Goal: Obtain resource: Obtain resource

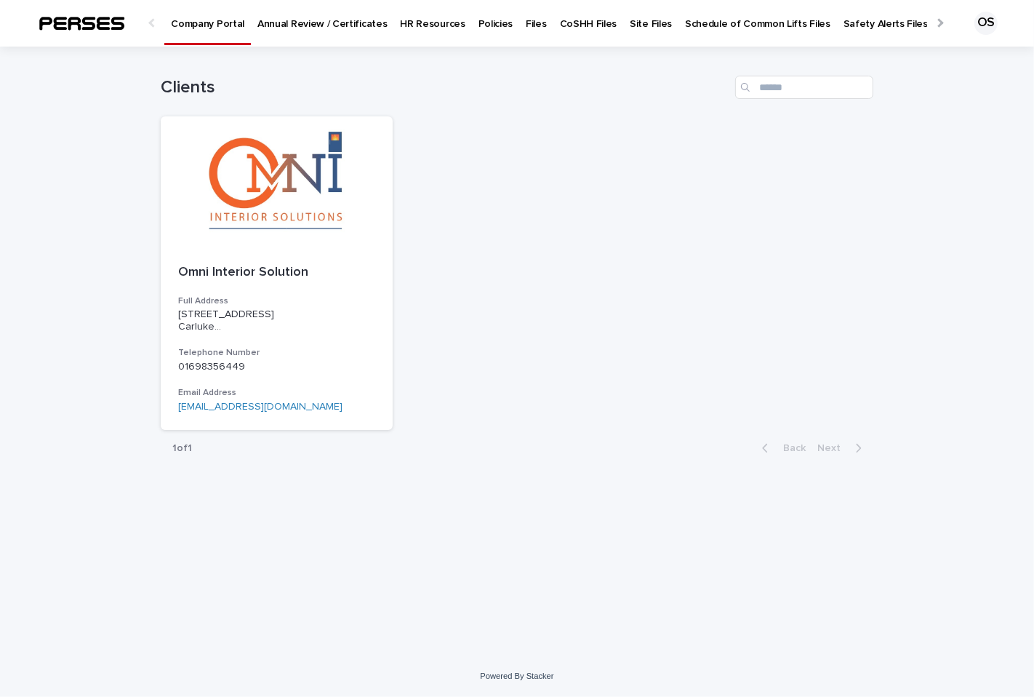
click at [313, 22] on p "Annual Review / Certificates" at bounding box center [321, 15] width 129 height 31
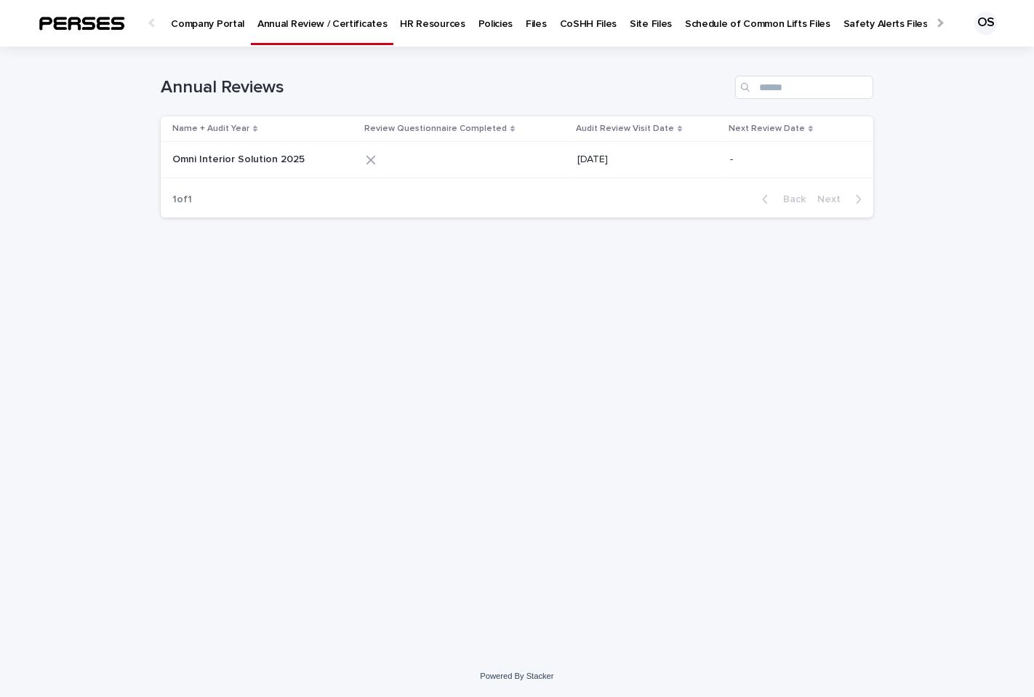
click at [250, 151] on p "Omni Interior Solution 2025" at bounding box center [239, 158] width 135 height 15
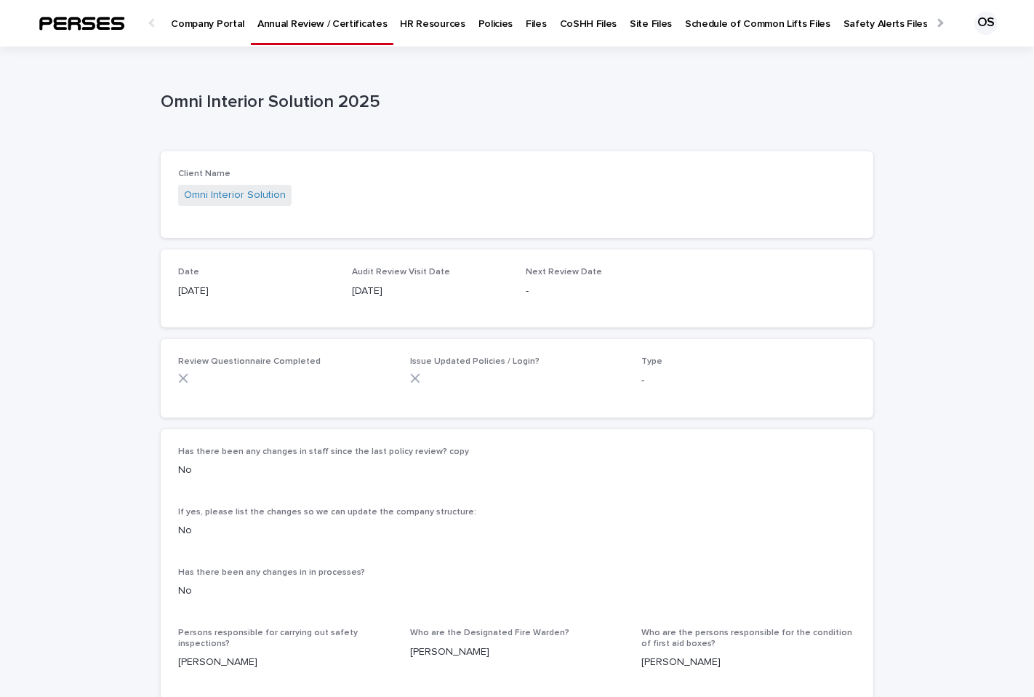
click at [479, 18] on p "Policies" at bounding box center [496, 15] width 35 height 31
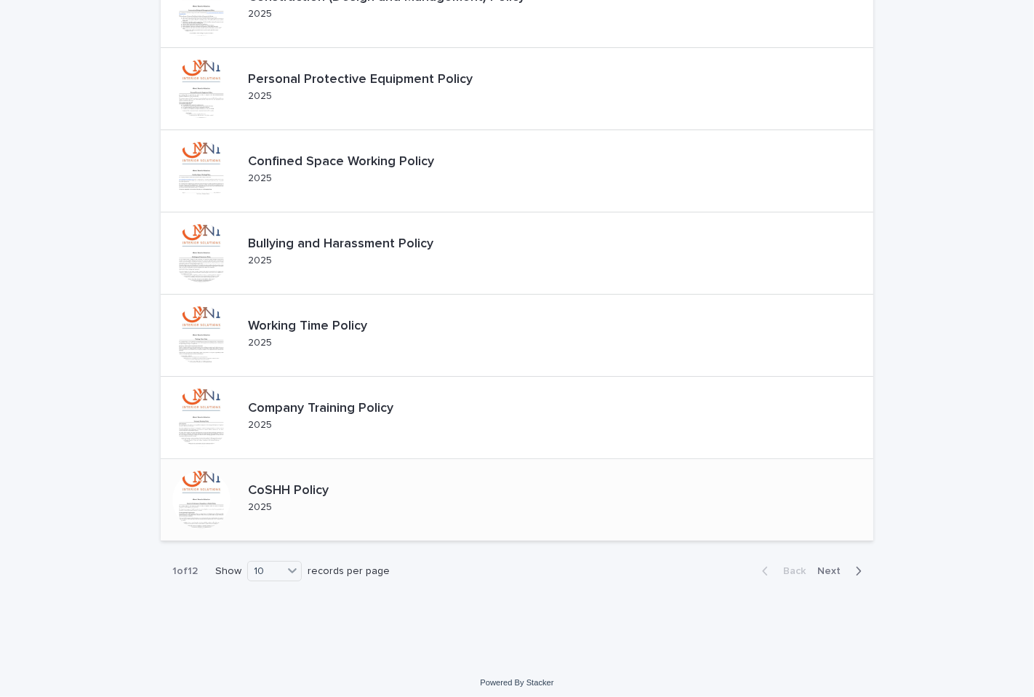
scroll to position [439, 0]
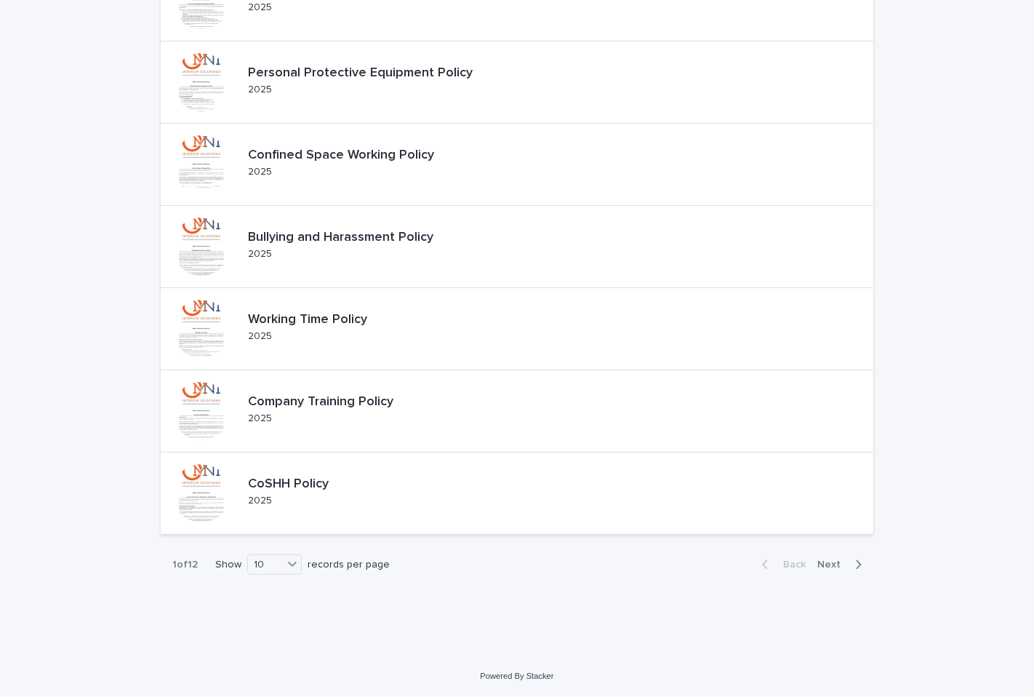
click at [822, 566] on span "Next" at bounding box center [833, 564] width 32 height 10
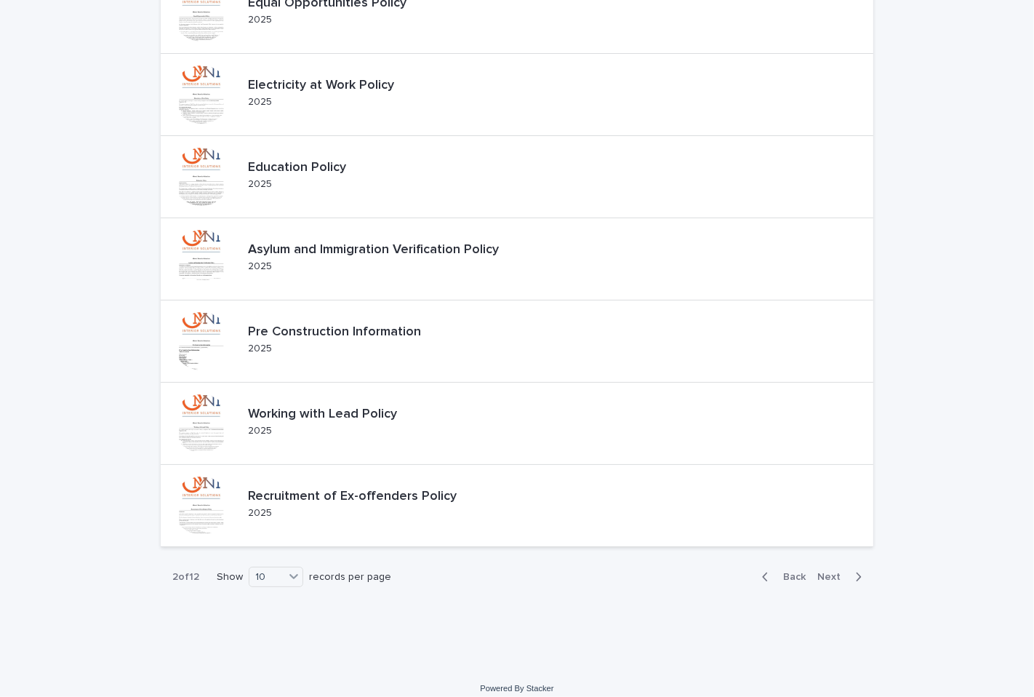
scroll to position [439, 0]
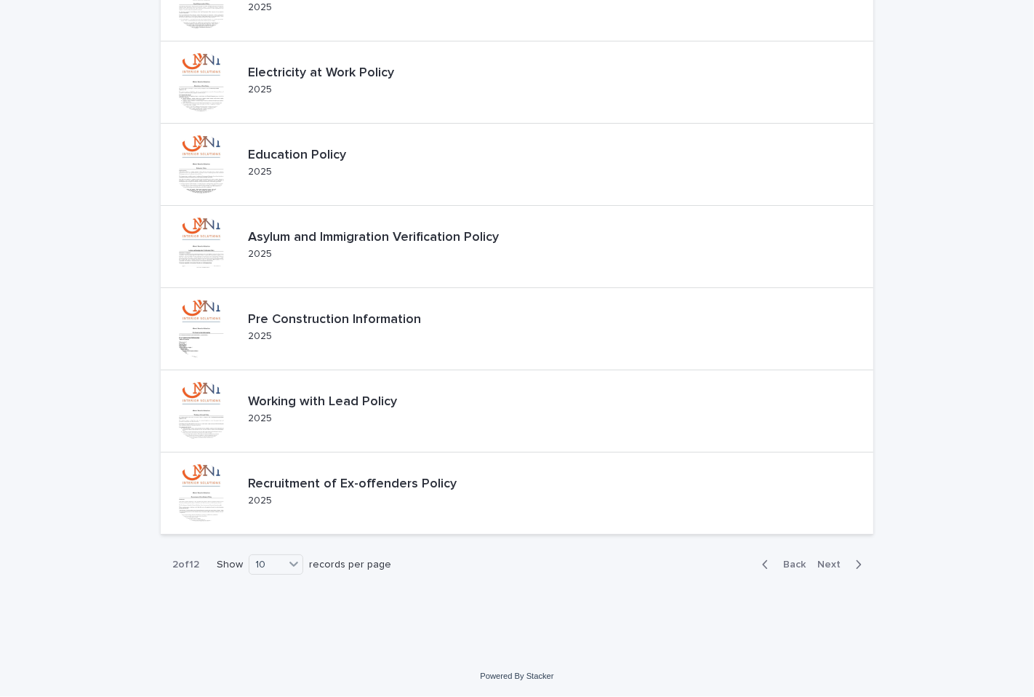
click at [824, 556] on div "Back Next" at bounding box center [812, 564] width 123 height 36
click at [824, 559] on span "Next" at bounding box center [833, 564] width 32 height 10
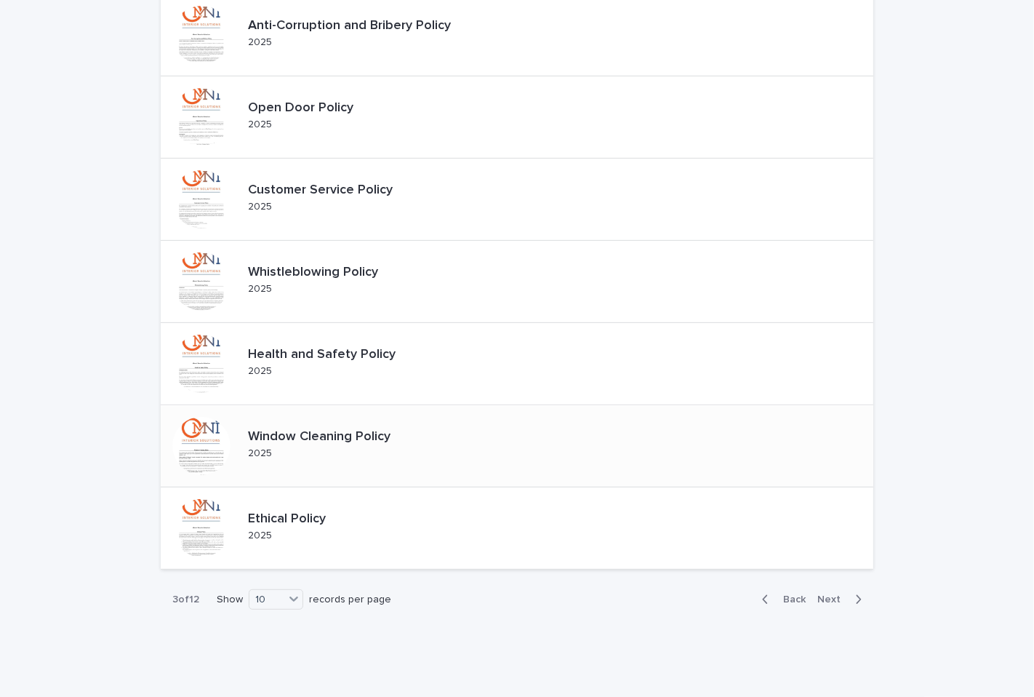
scroll to position [439, 0]
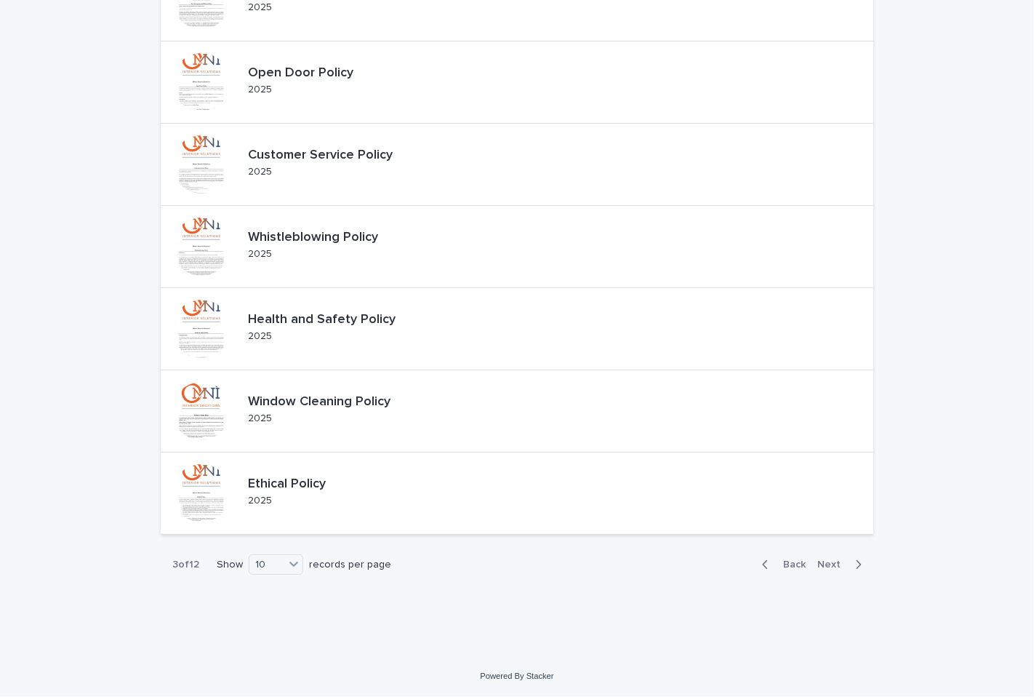
click at [823, 563] on span "Next" at bounding box center [833, 564] width 32 height 10
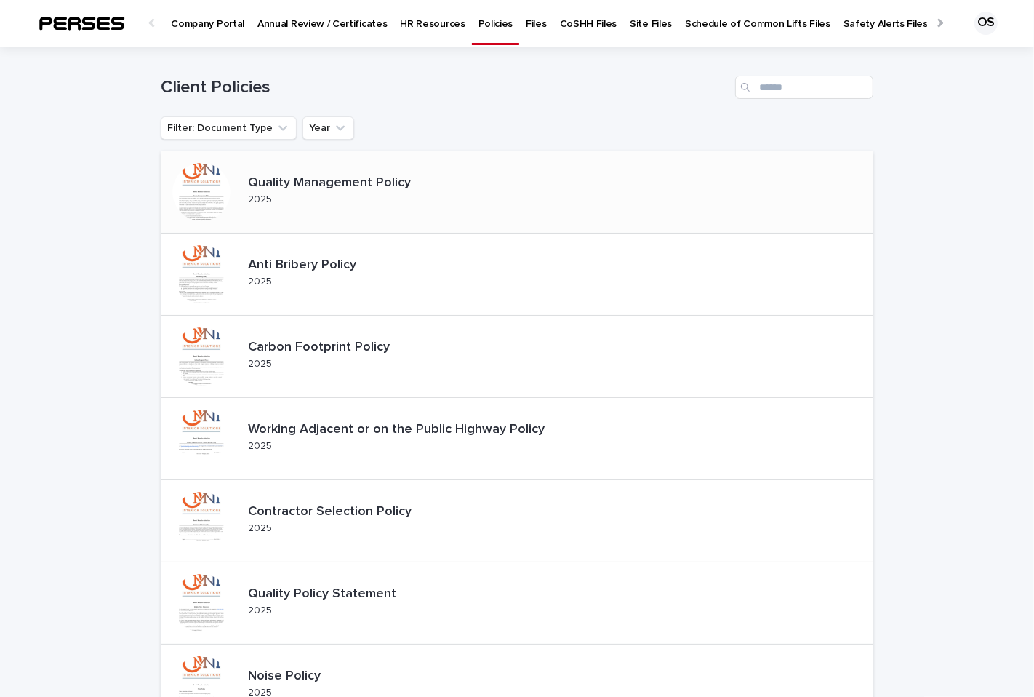
click at [277, 178] on p "Quality Management Policy" at bounding box center [341, 183] width 187 height 16
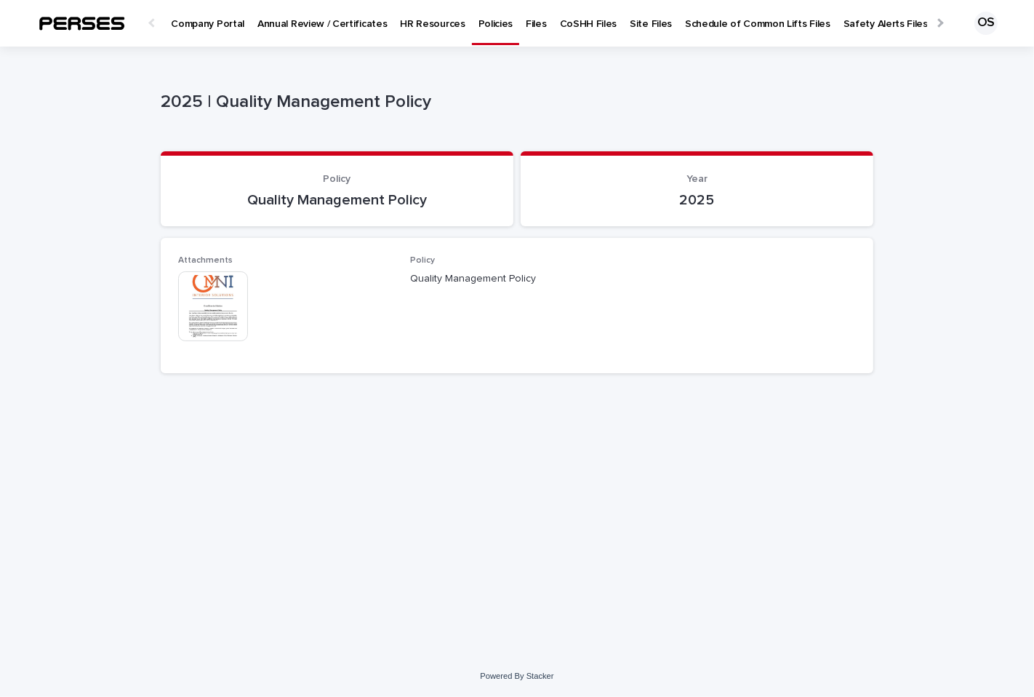
click at [229, 292] on img at bounding box center [213, 306] width 70 height 70
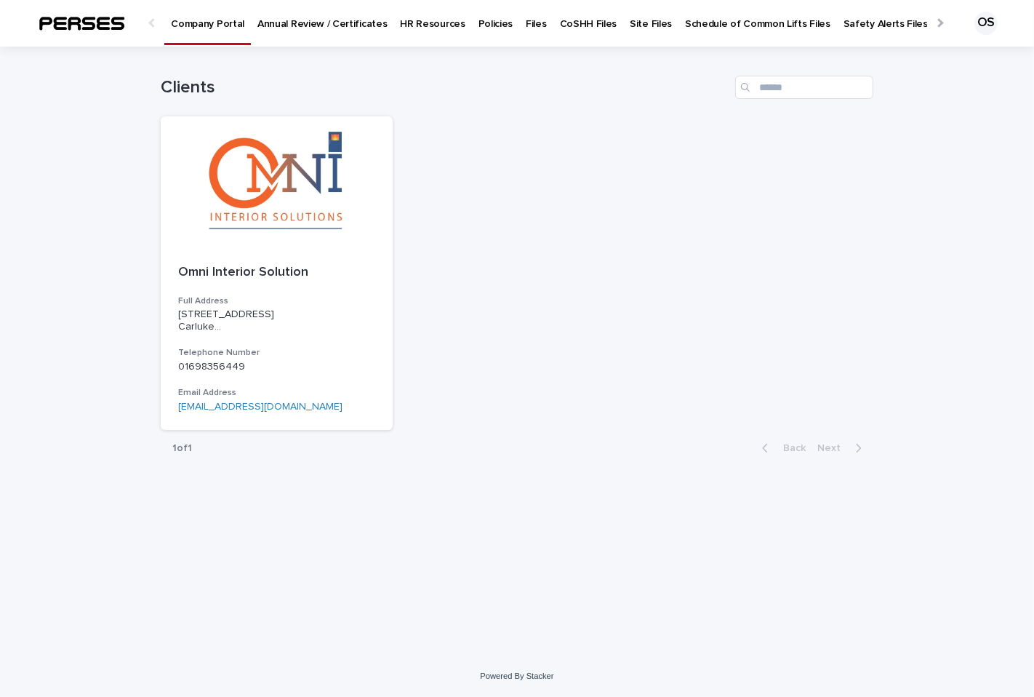
click at [479, 24] on p "Policies" at bounding box center [496, 15] width 35 height 31
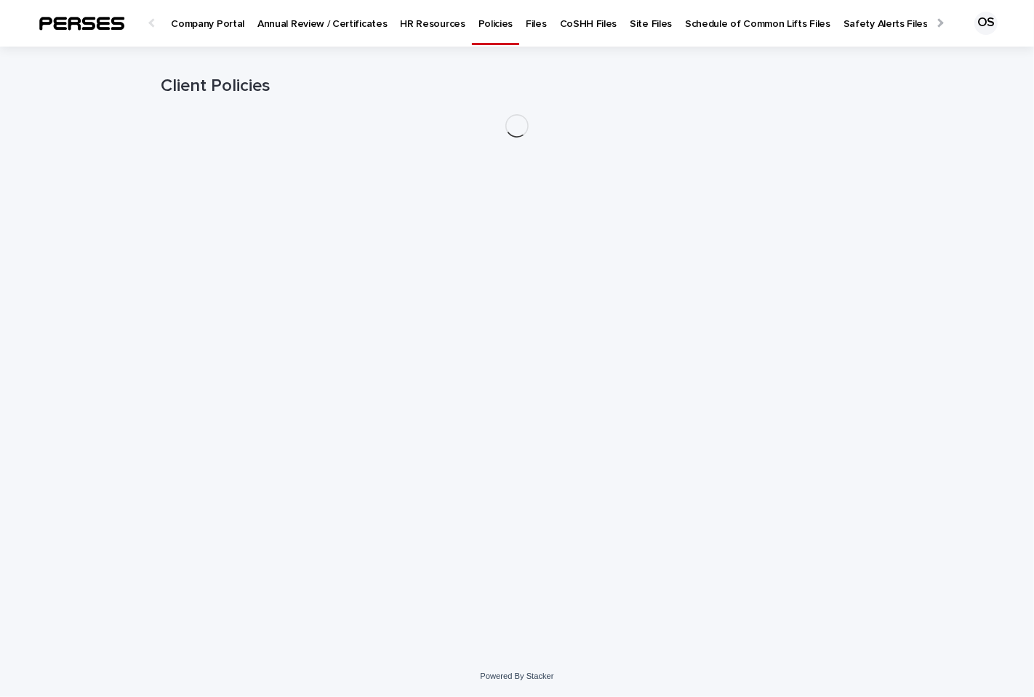
click at [526, 20] on p "Files" at bounding box center [536, 15] width 20 height 31
click at [482, 23] on p "Policies" at bounding box center [496, 15] width 35 height 31
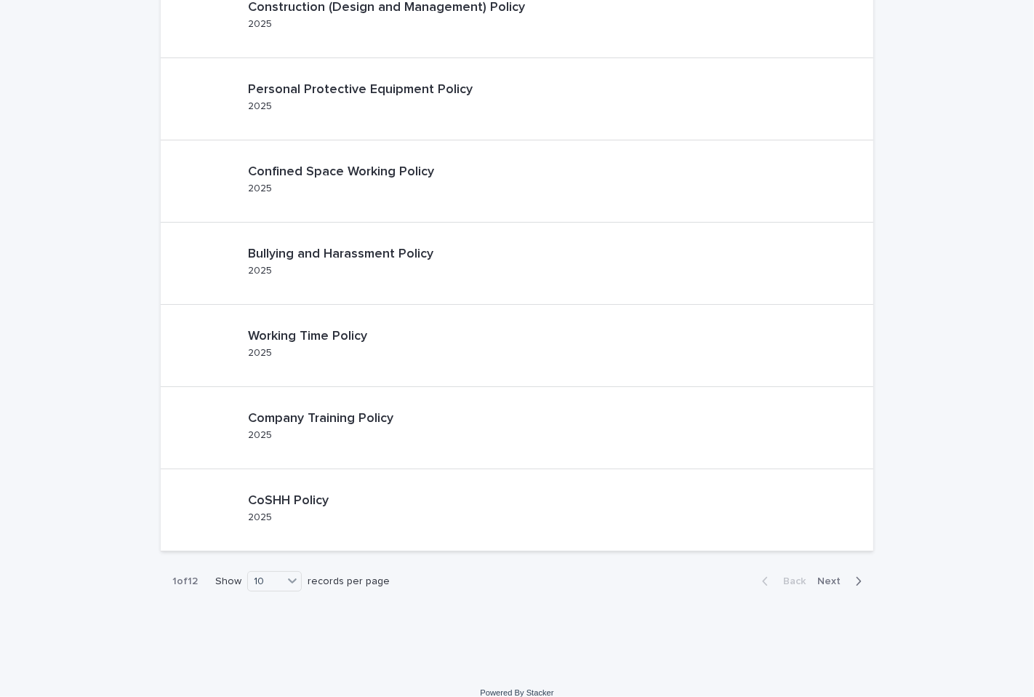
scroll to position [439, 0]
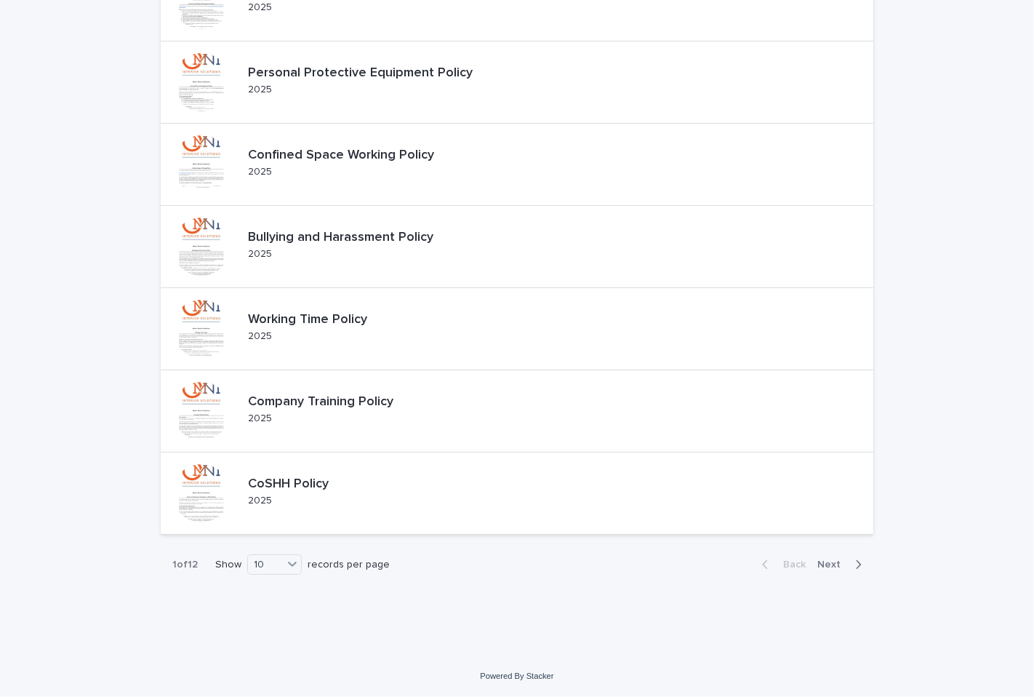
click at [817, 560] on span "Next" at bounding box center [833, 564] width 32 height 10
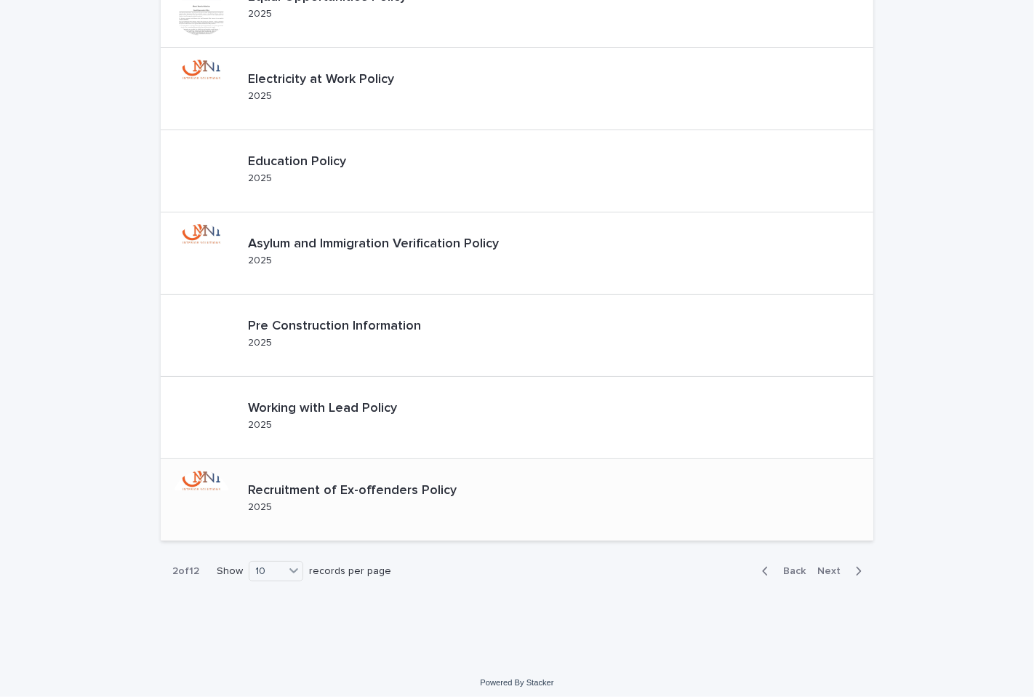
scroll to position [439, 0]
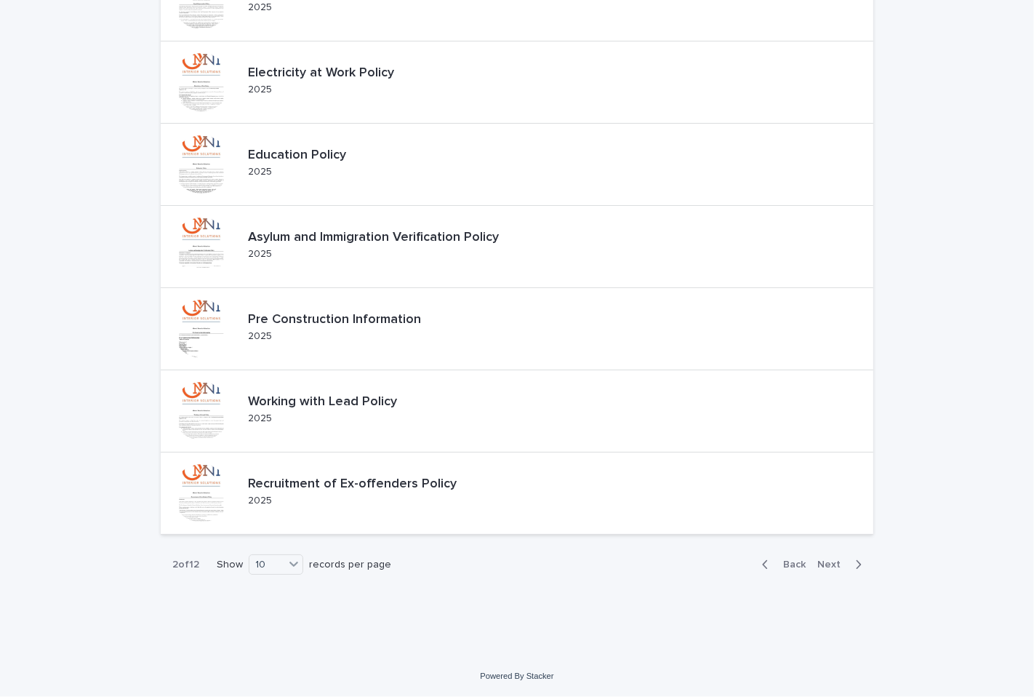
click at [836, 567] on span "Next" at bounding box center [833, 564] width 32 height 10
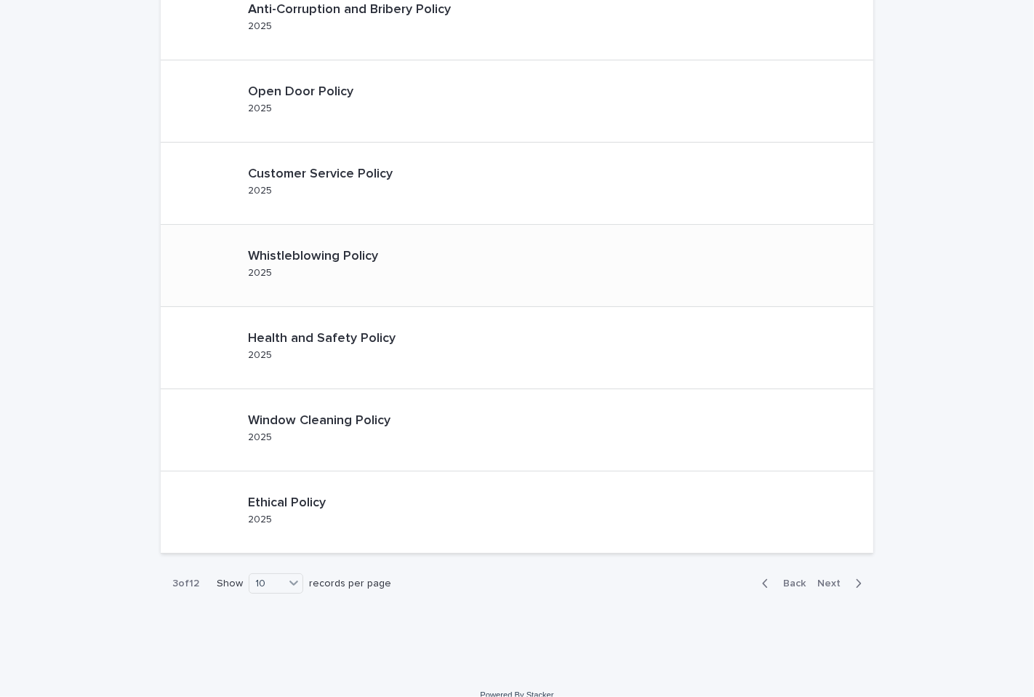
scroll to position [439, 0]
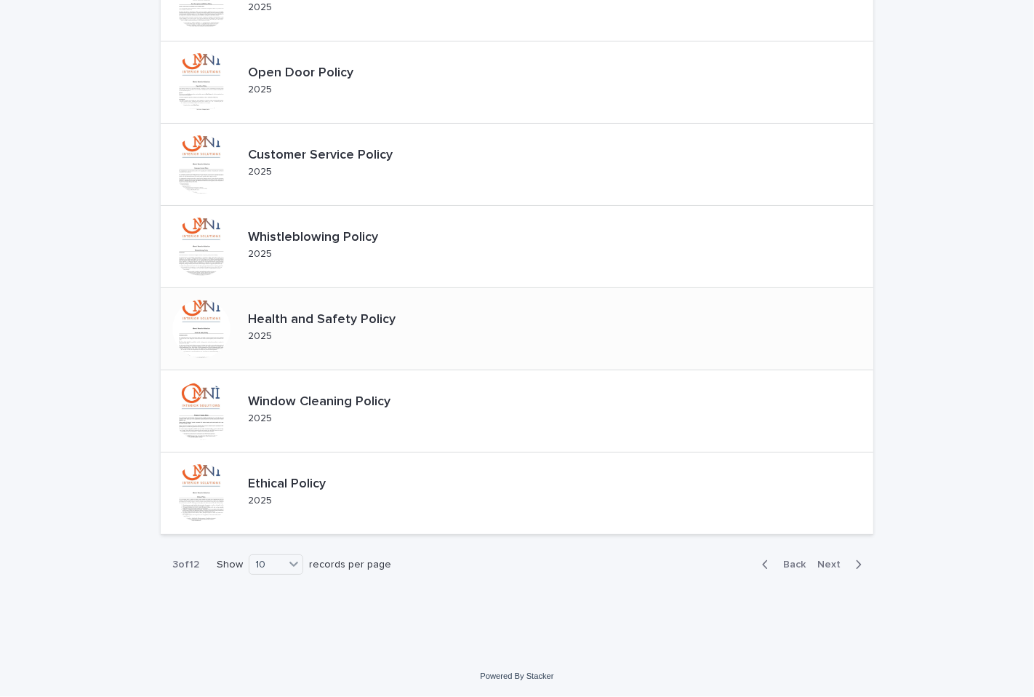
click at [351, 316] on p "Health and Safety Policy" at bounding box center [334, 320] width 172 height 16
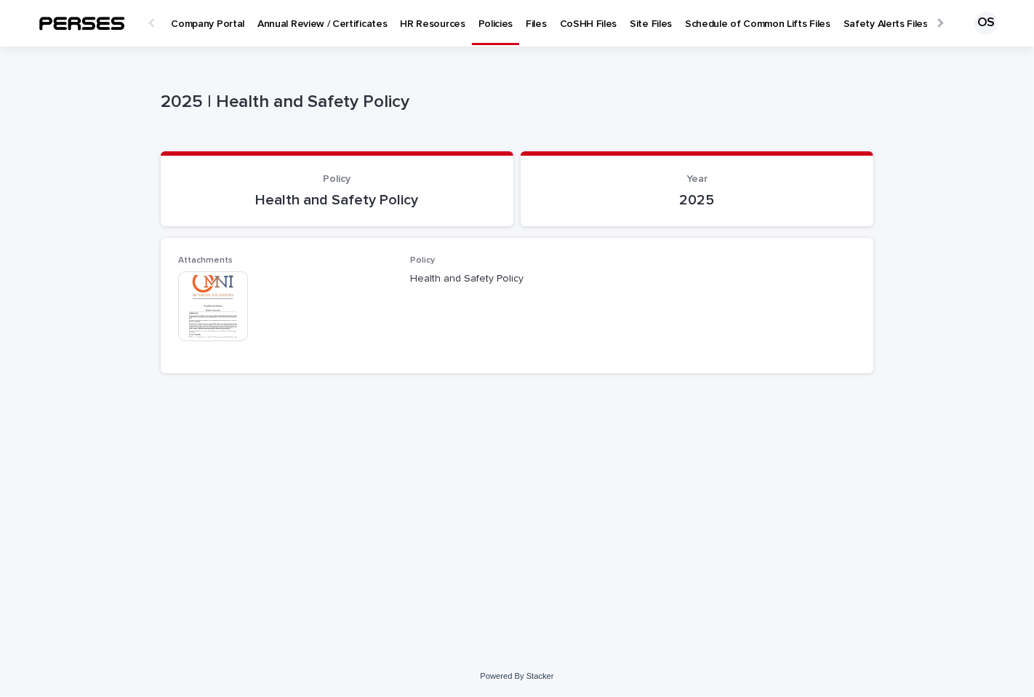
click at [204, 294] on img at bounding box center [213, 306] width 70 height 70
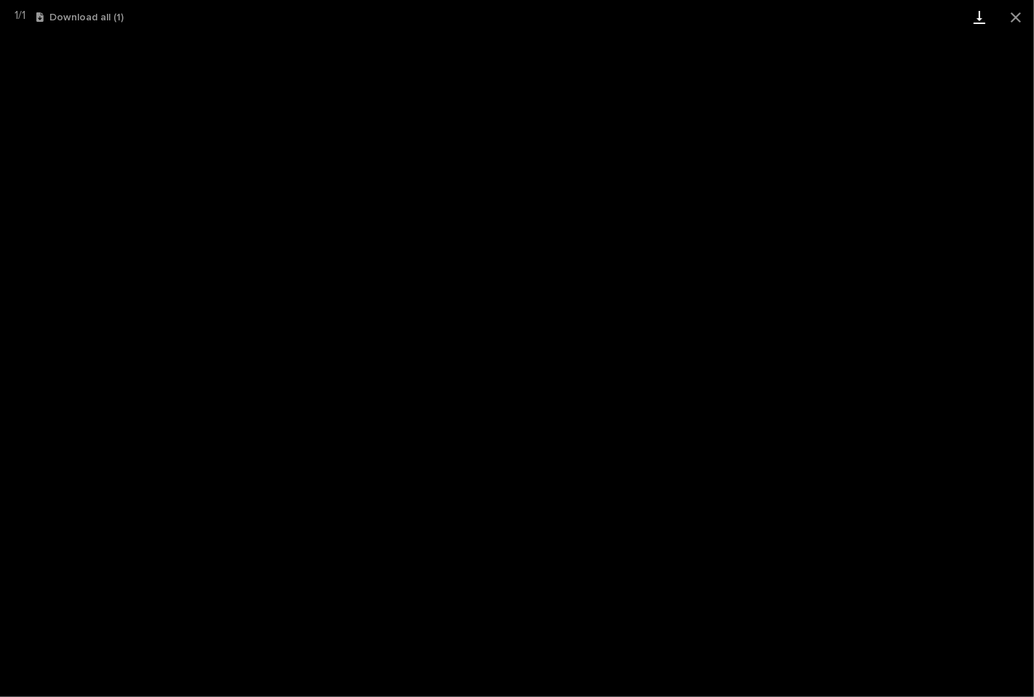
click at [986, 17] on link "Download" at bounding box center [979, 17] width 36 height 34
click at [1014, 17] on button "Close gallery" at bounding box center [1016, 17] width 36 height 34
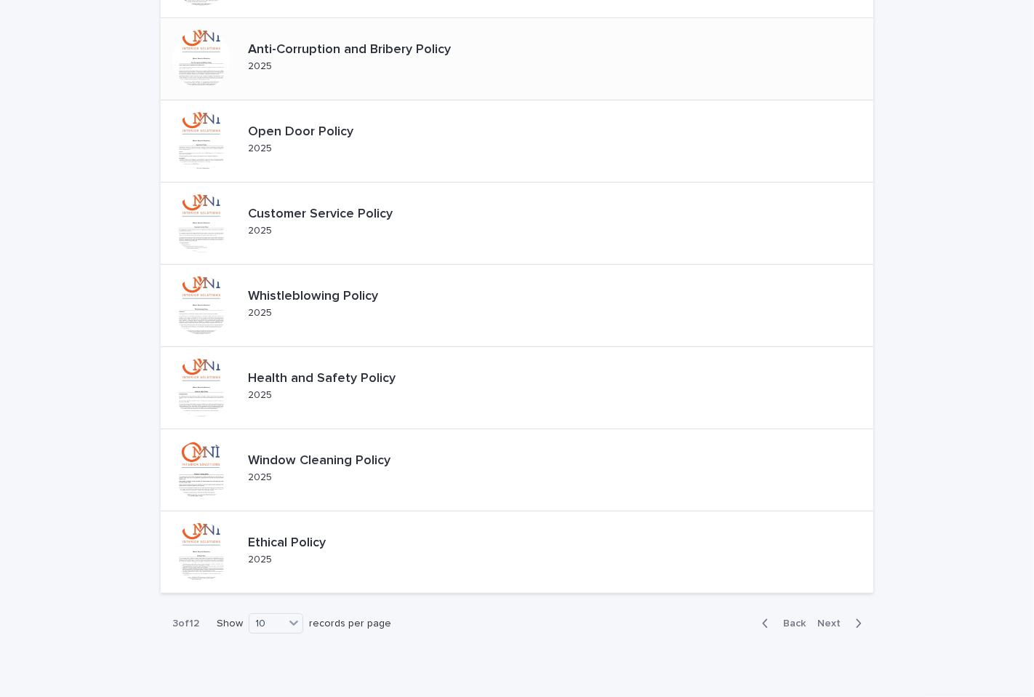
scroll to position [439, 0]
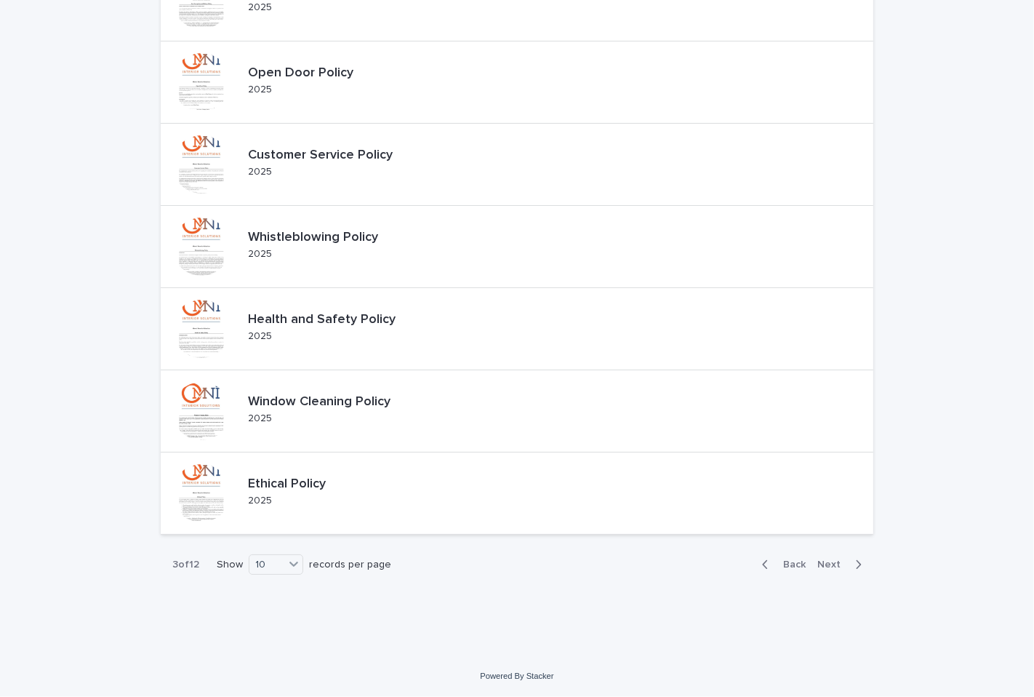
click at [832, 564] on span "Next" at bounding box center [833, 564] width 32 height 10
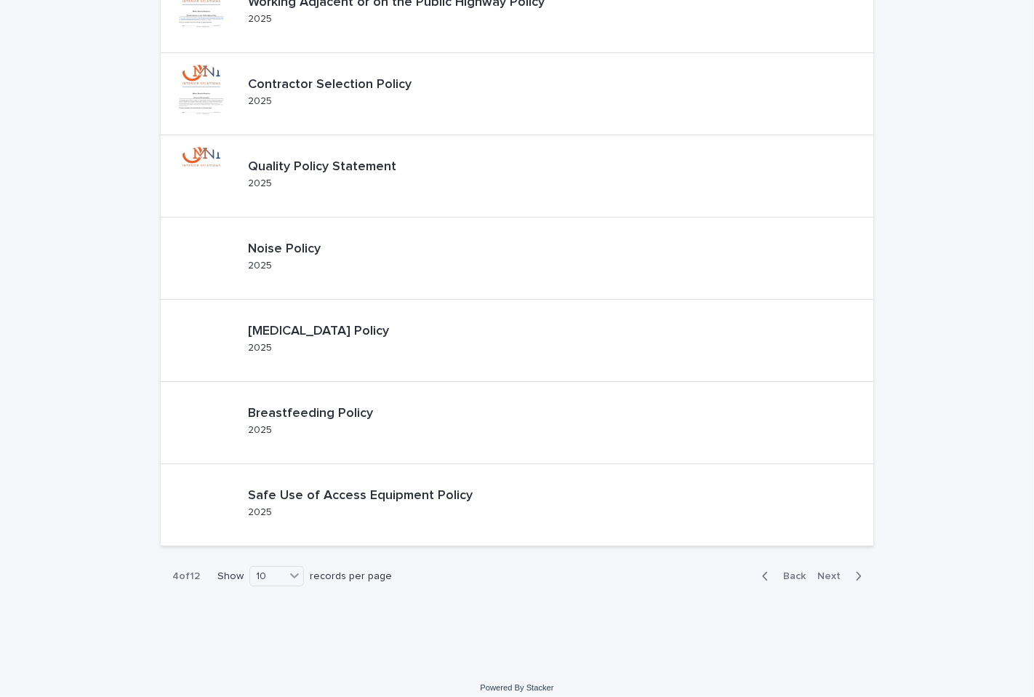
scroll to position [439, 0]
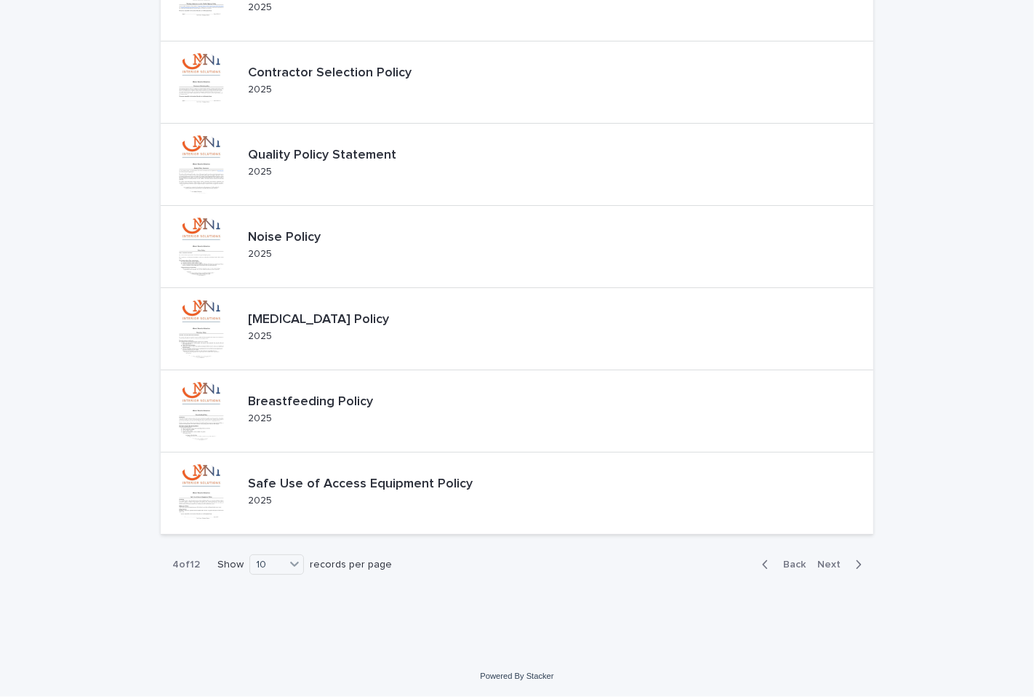
click at [816, 572] on div "Back Next" at bounding box center [812, 564] width 123 height 36
click at [818, 567] on span "Next" at bounding box center [833, 564] width 32 height 10
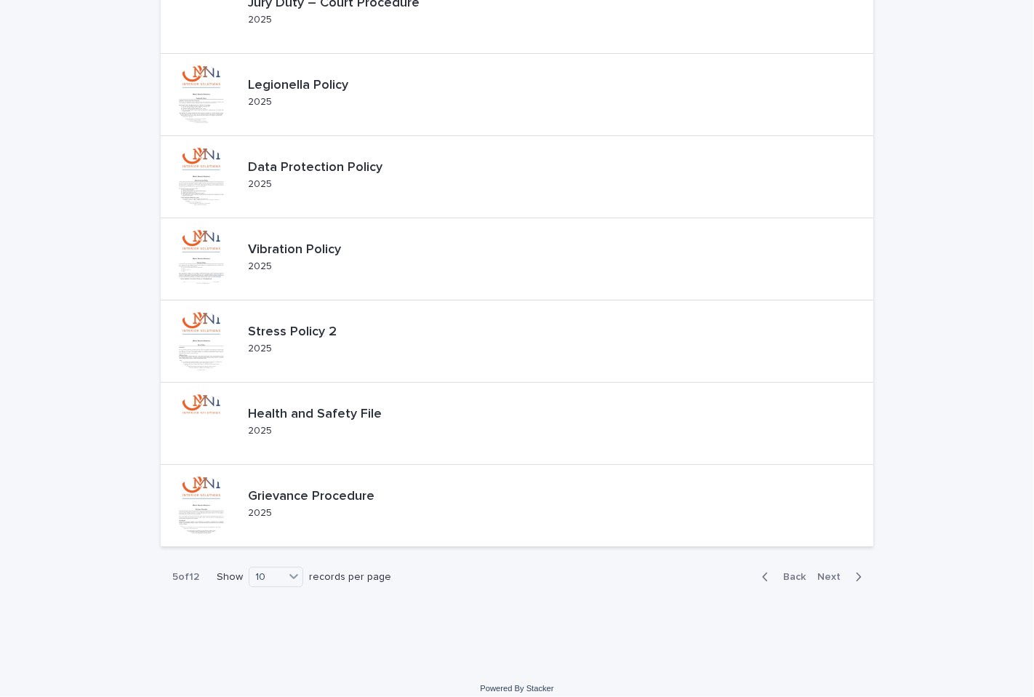
scroll to position [439, 0]
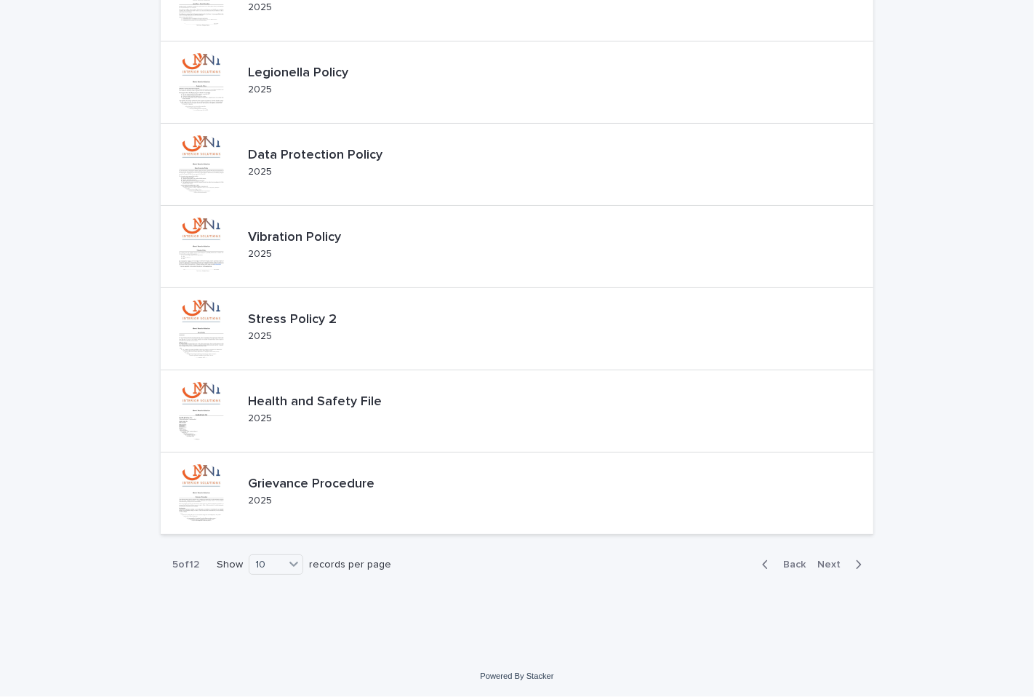
click at [820, 558] on button "Next" at bounding box center [843, 564] width 62 height 13
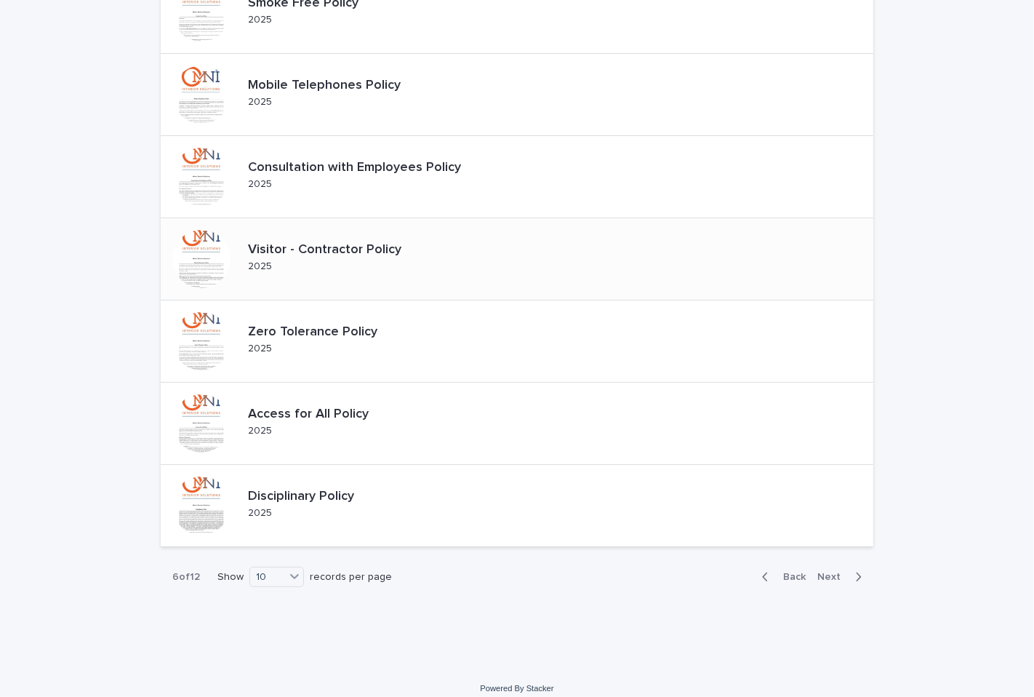
scroll to position [439, 0]
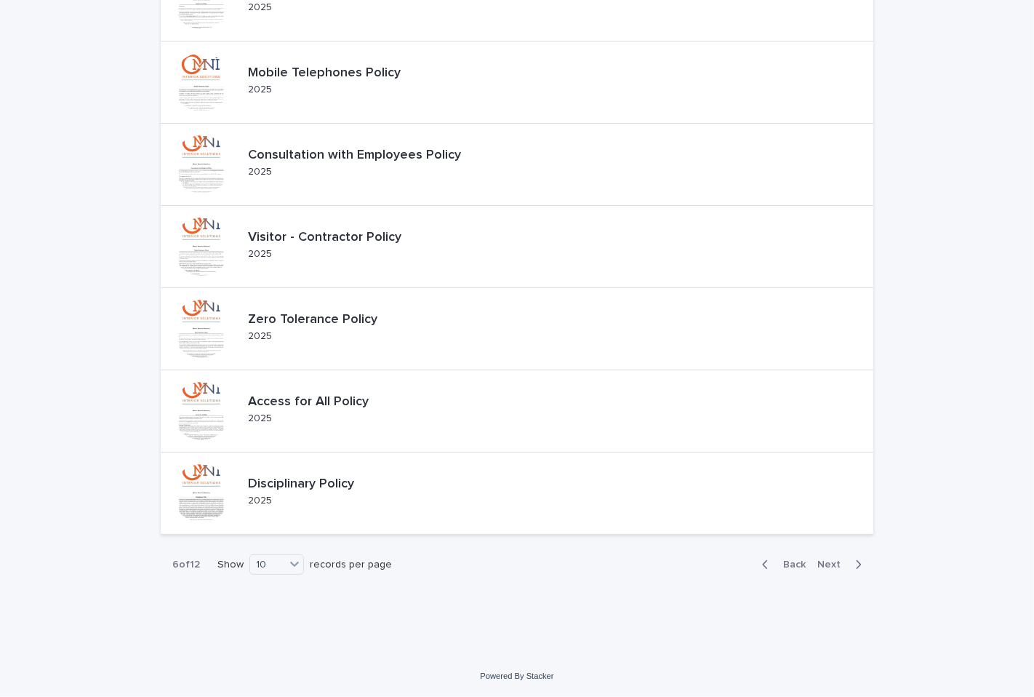
click at [836, 562] on span "Next" at bounding box center [833, 564] width 32 height 10
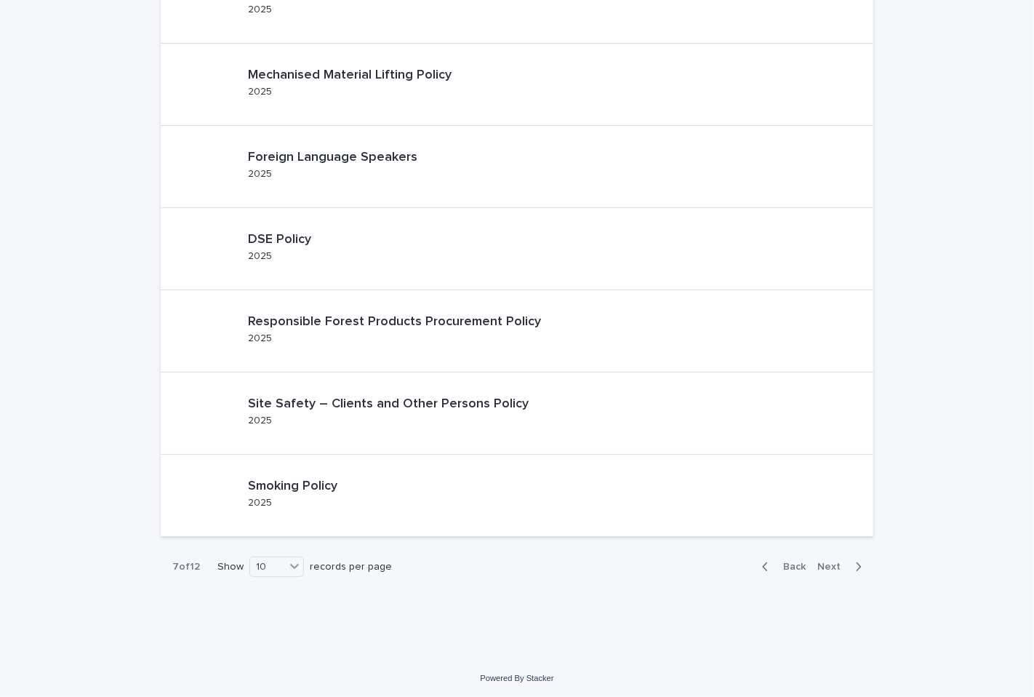
scroll to position [439, 0]
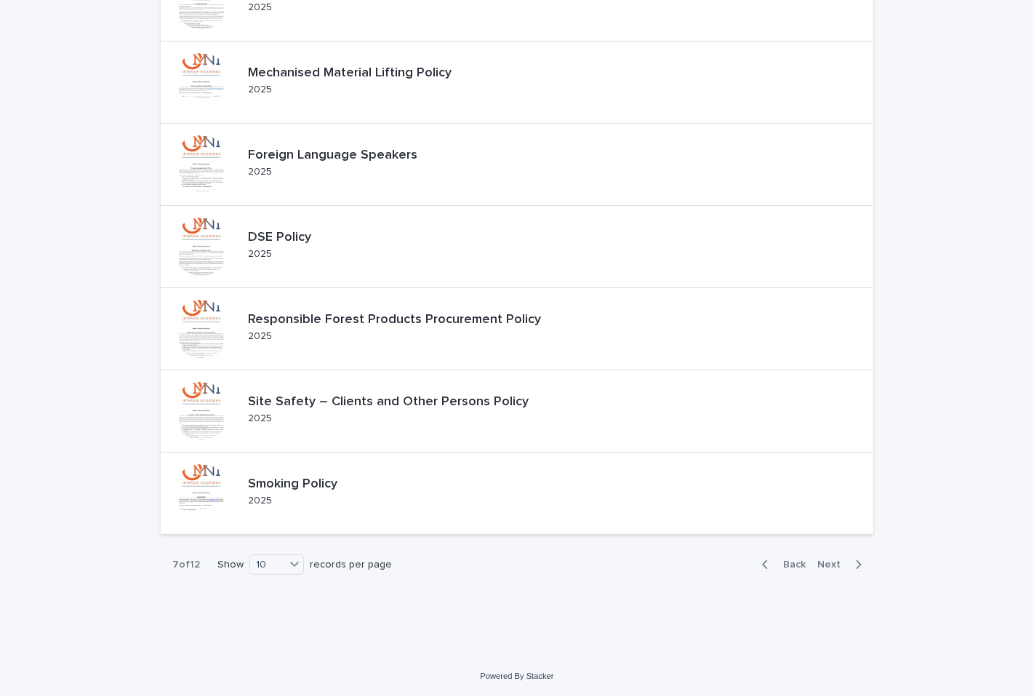
click at [833, 565] on span "Next" at bounding box center [833, 564] width 32 height 10
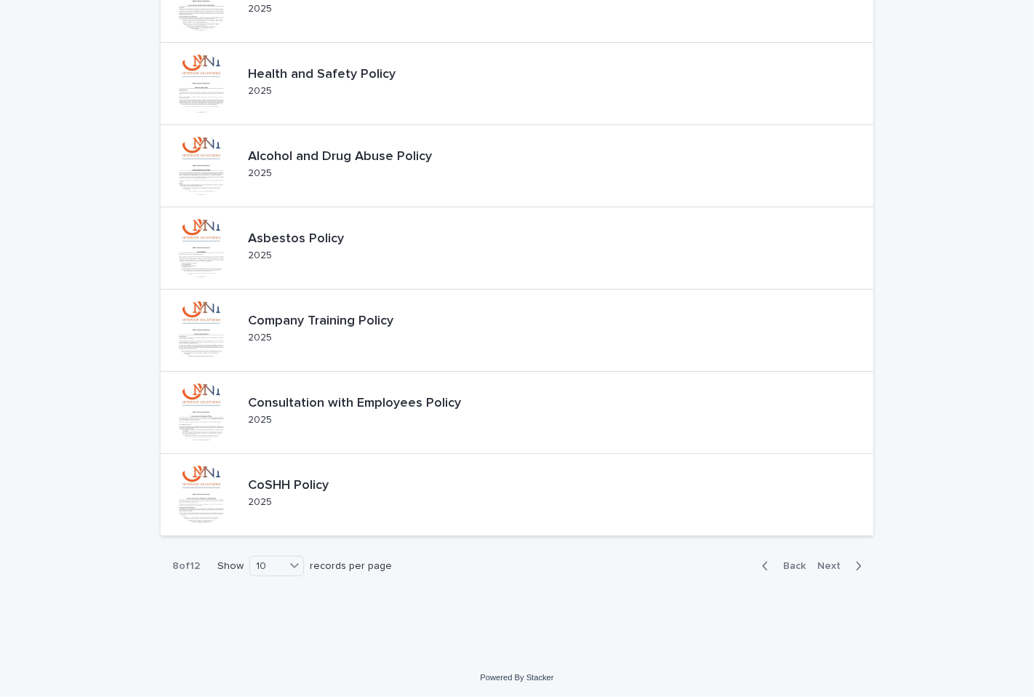
scroll to position [439, 0]
click at [822, 558] on button "Next" at bounding box center [843, 564] width 62 height 13
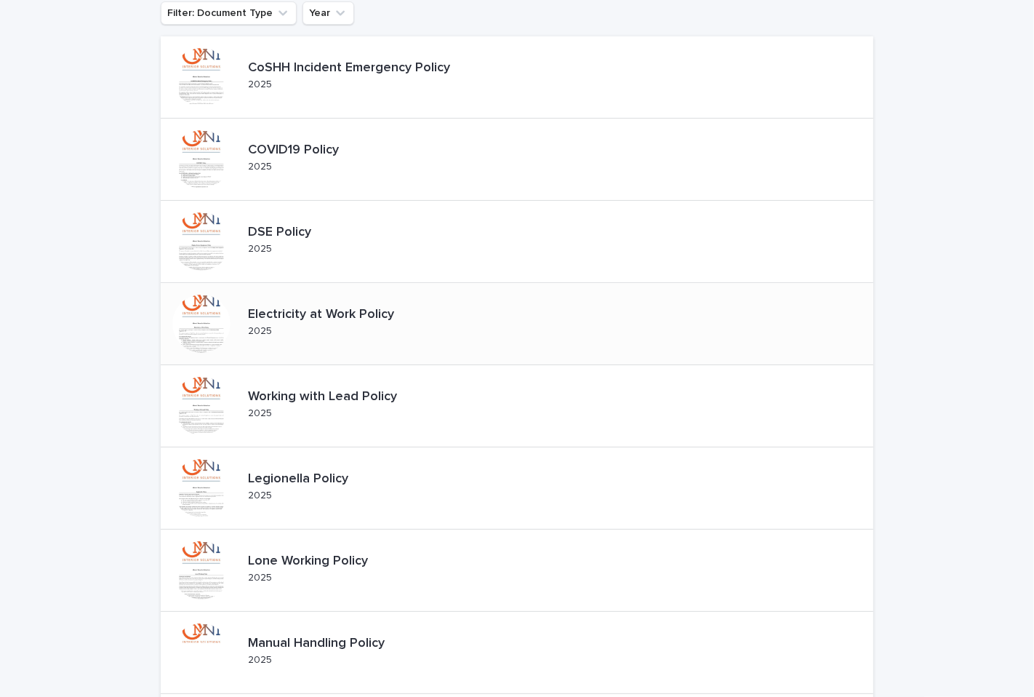
scroll to position [439, 0]
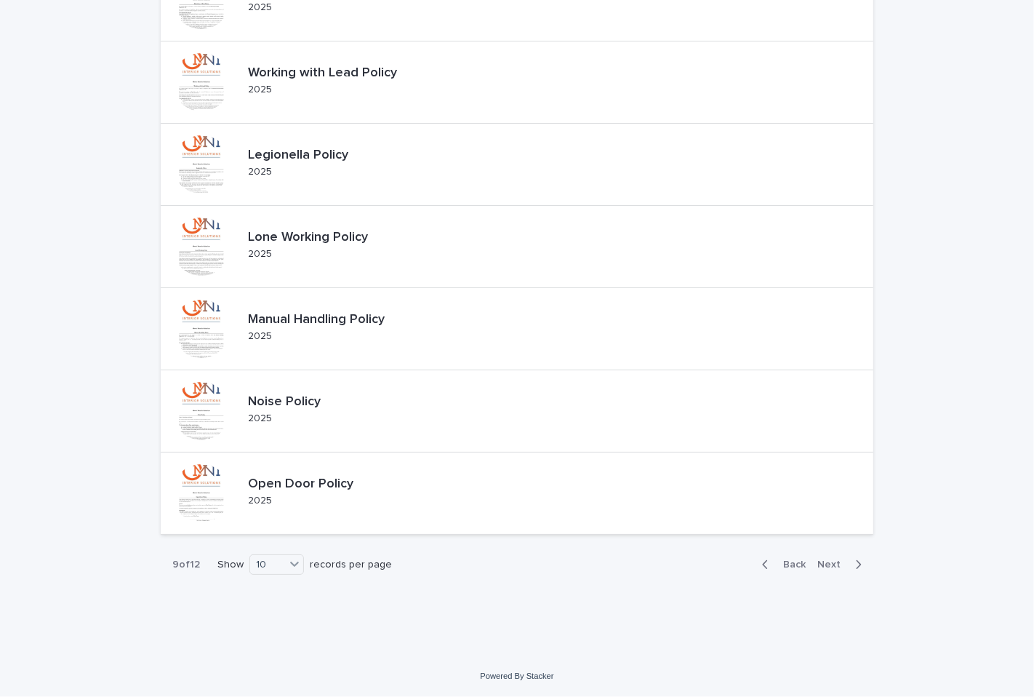
click at [825, 562] on span "Next" at bounding box center [833, 564] width 32 height 10
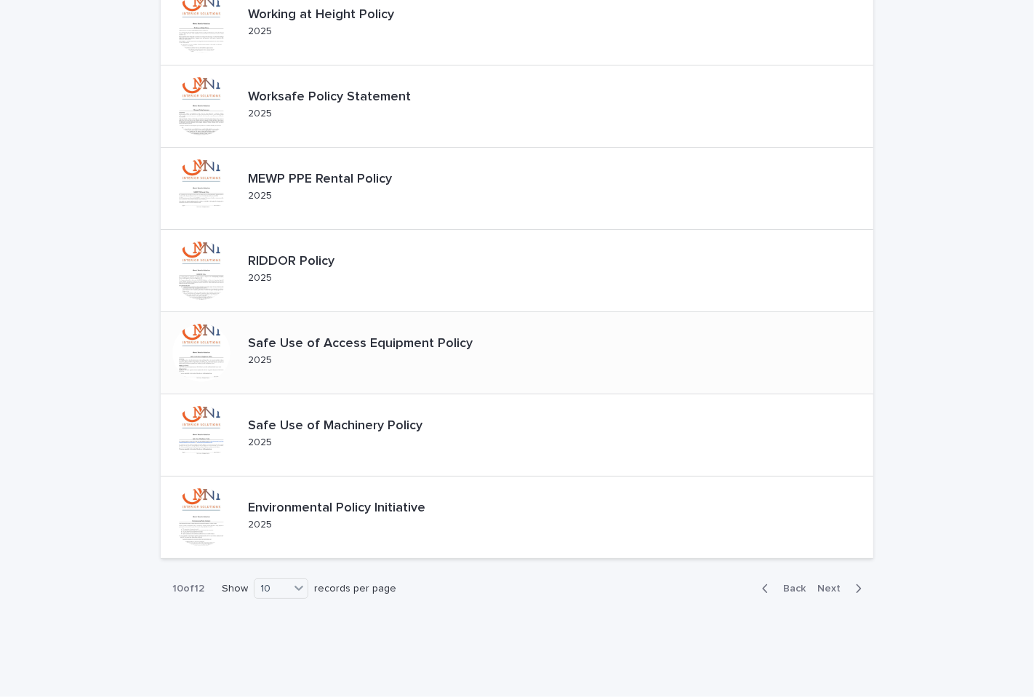
scroll to position [439, 0]
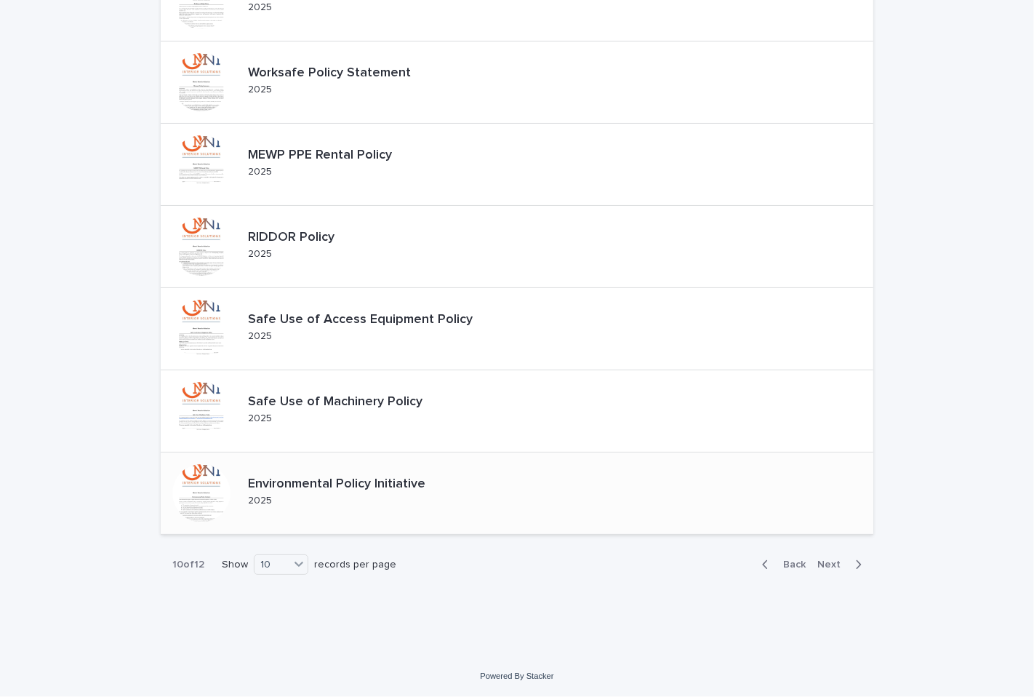
click at [391, 481] on p "Environmental Policy Initiative" at bounding box center [348, 484] width 201 height 16
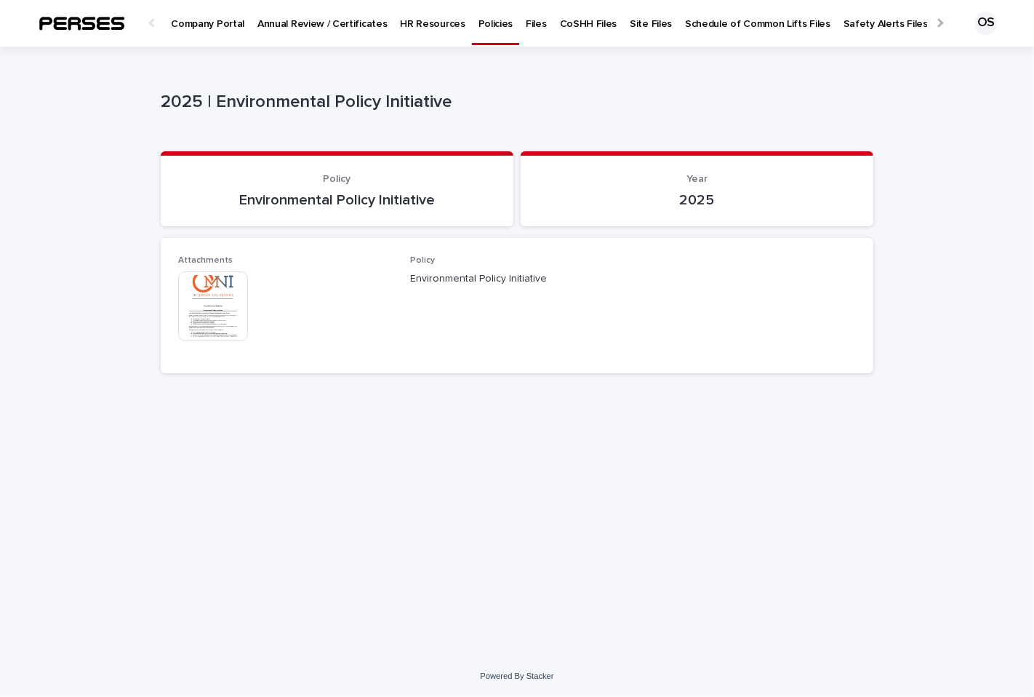
click at [216, 308] on img at bounding box center [213, 306] width 70 height 70
